Goal: Task Accomplishment & Management: Manage account settings

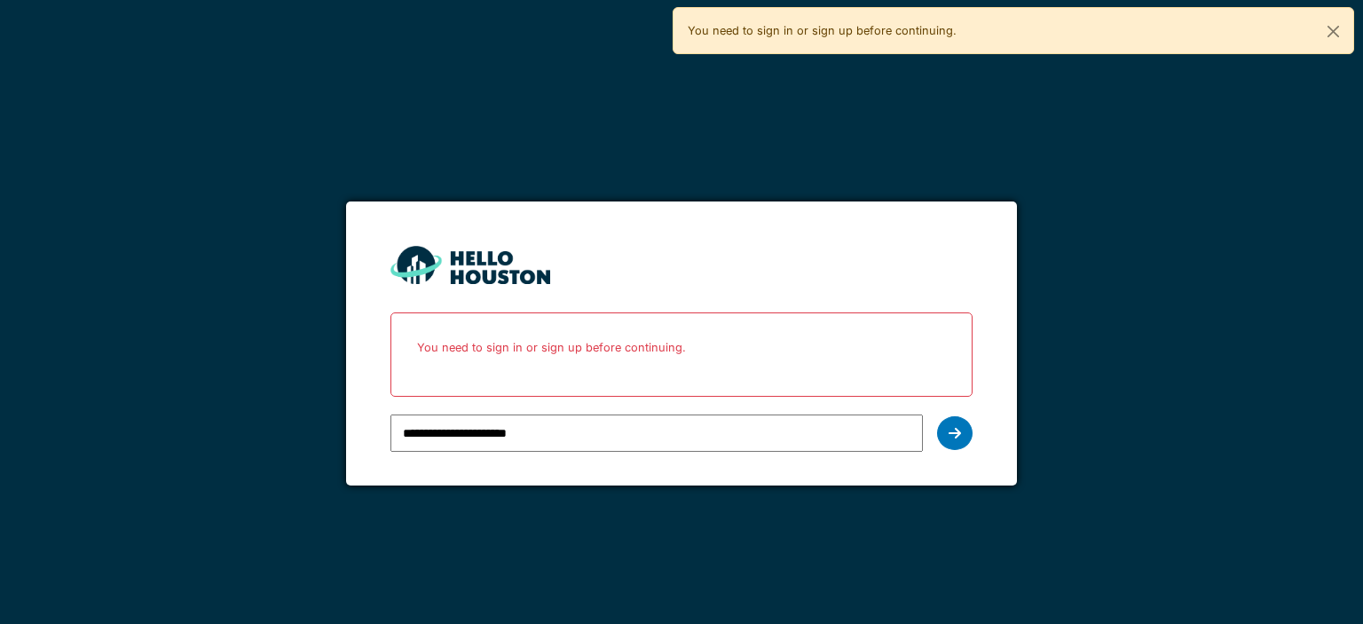
click at [588, 421] on input "**********" at bounding box center [657, 432] width 532 height 37
click at [955, 439] on div at bounding box center [955, 433] width 36 height 34
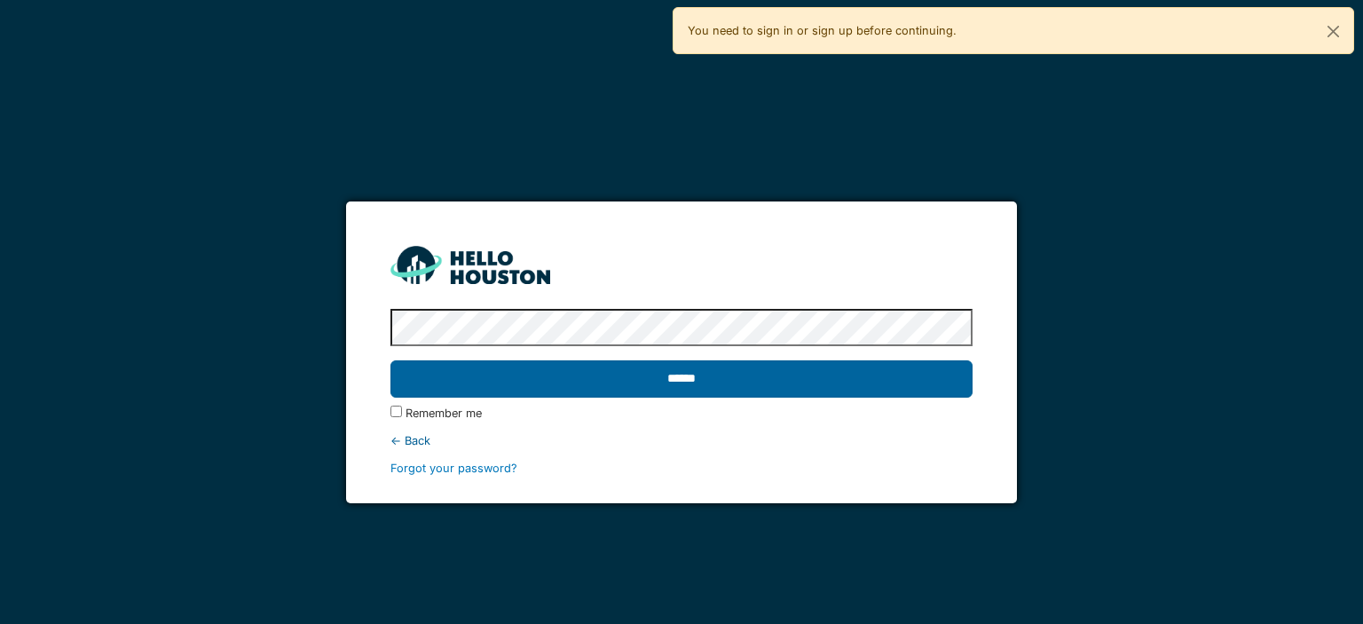
click at [720, 381] on input "******" at bounding box center [681, 378] width 581 height 37
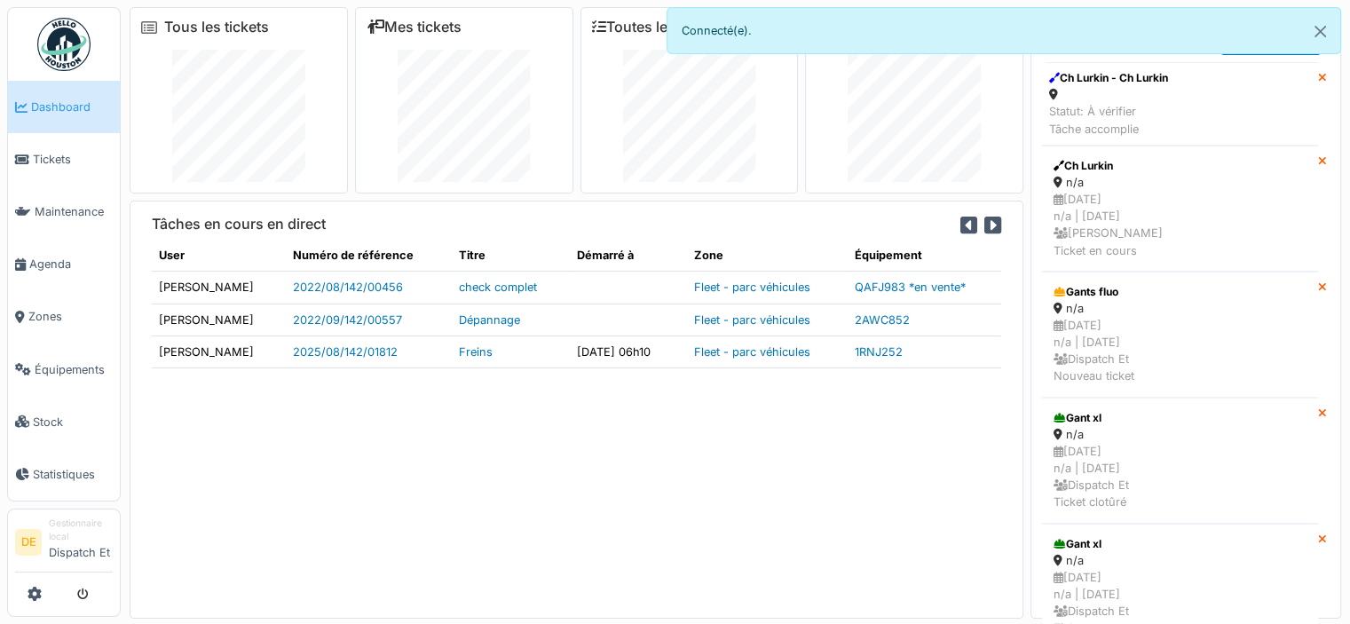
click at [363, 506] on div "Tâches en cours en direct User Numéro de référence Titre Démarré à Zone Équipem…" at bounding box center [577, 410] width 894 height 418
